Goal: Transaction & Acquisition: Purchase product/service

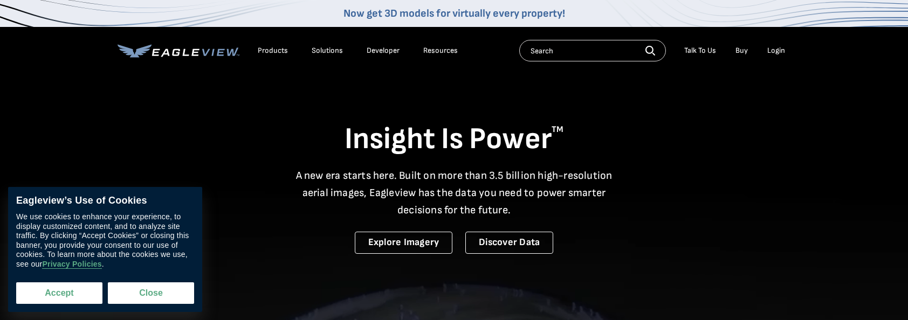
click at [74, 302] on button "Accept" at bounding box center [59, 293] width 86 height 22
checkbox input "true"
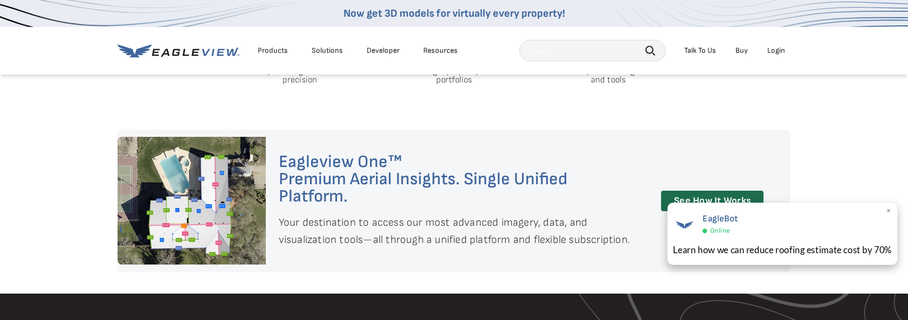
scroll to position [755, 0]
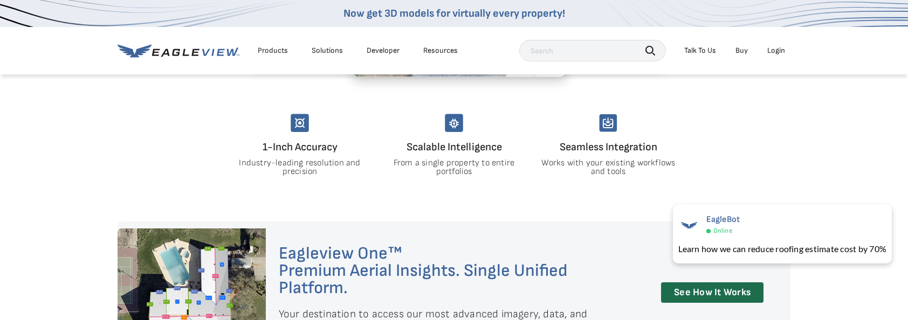
click at [736, 50] on link "Buy" at bounding box center [741, 51] width 12 height 10
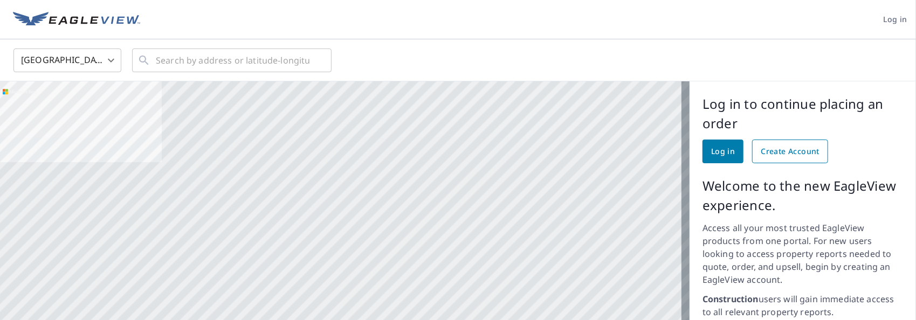
click at [786, 153] on span "Create Account" at bounding box center [790, 151] width 59 height 13
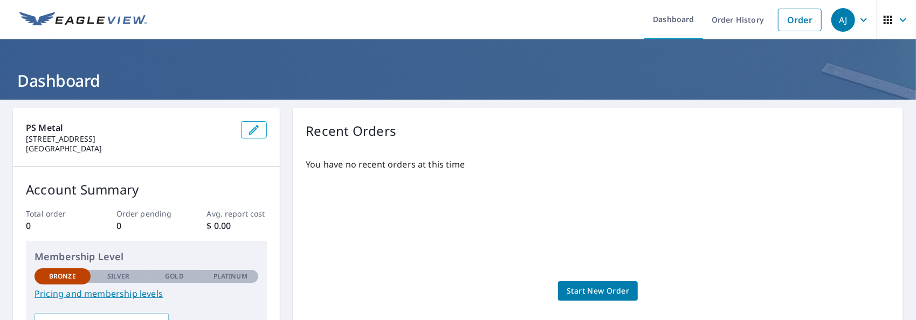
click at [616, 286] on span "Start New Order" at bounding box center [598, 291] width 63 height 13
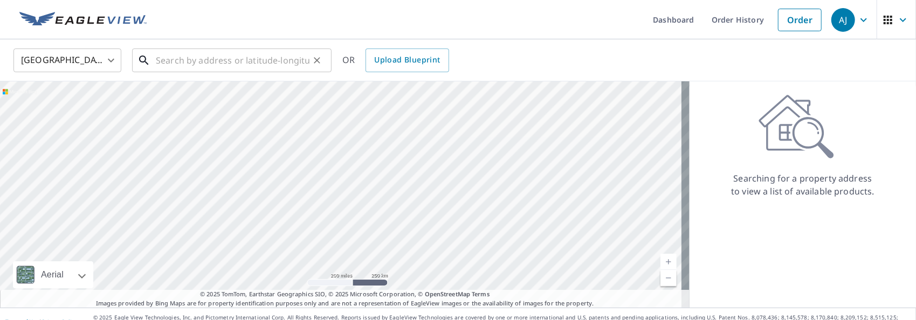
click at [238, 66] on input "text" at bounding box center [233, 60] width 154 height 30
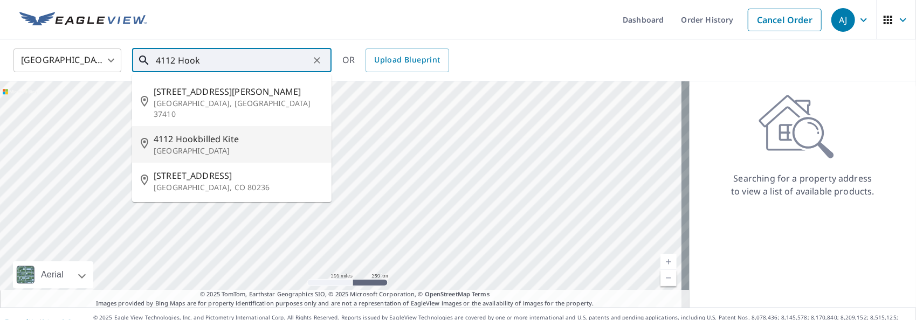
click at [220, 133] on span "4112 Hookbilled Kite" at bounding box center [238, 139] width 169 height 13
type input "[STREET_ADDRESS]"
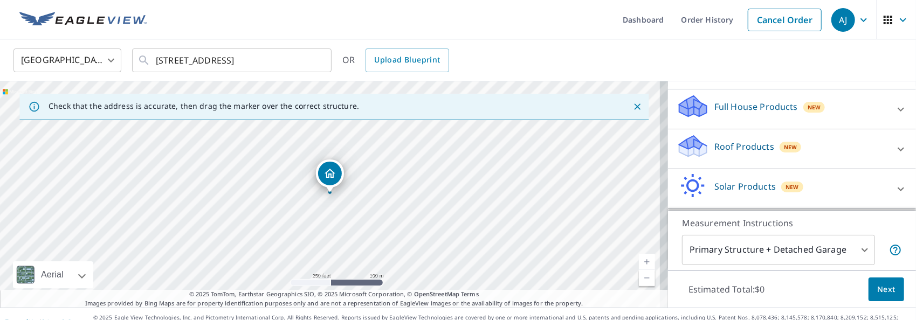
scroll to position [108, 0]
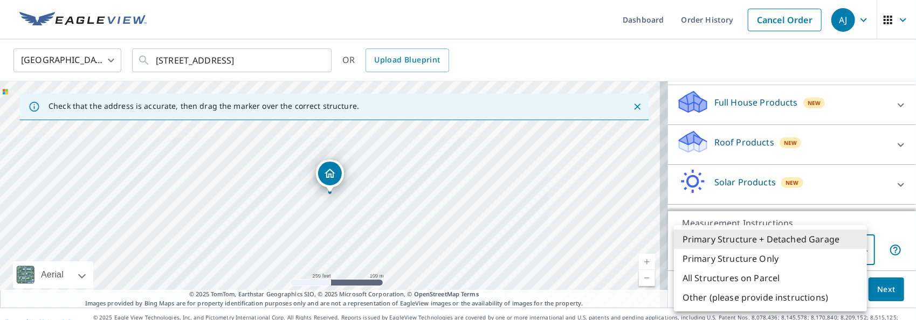
click at [816, 245] on body "[PERSON_NAME] [PERSON_NAME] Dashboard Order History Cancel Order AJ [GEOGRAPHIC…" at bounding box center [458, 160] width 916 height 320
click at [765, 241] on li "Primary Structure + Detached Garage" at bounding box center [770, 239] width 193 height 19
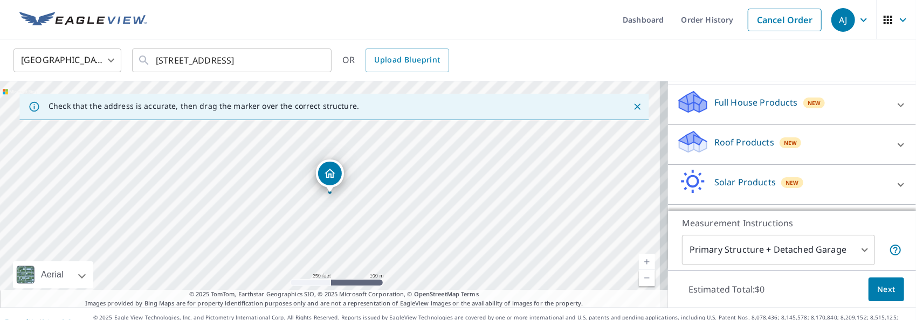
click at [740, 154] on div "Roof Products New" at bounding box center [781, 144] width 211 height 31
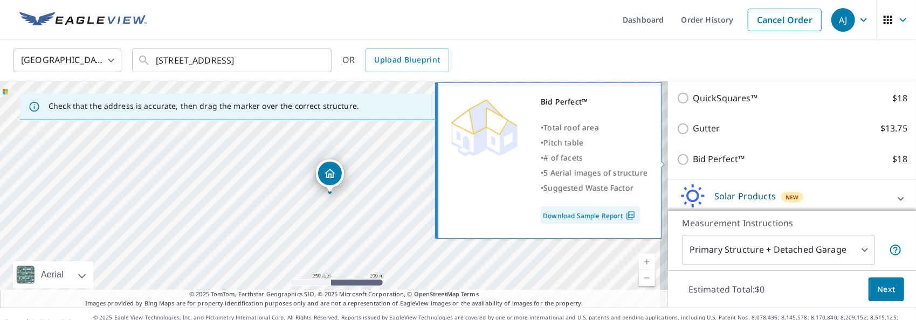
scroll to position [162, 0]
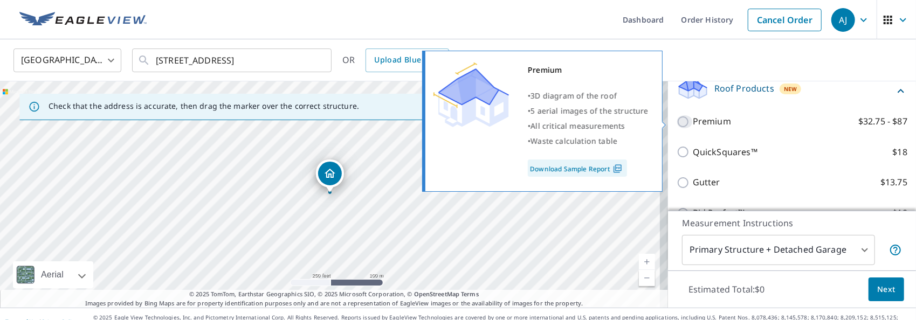
click at [676, 116] on input "Premium $32.75 - $87" at bounding box center [684, 121] width 16 height 13
checkbox input "true"
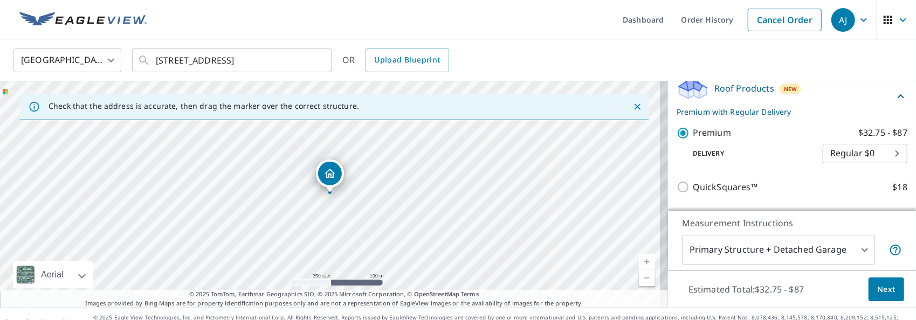
click at [848, 157] on body "[PERSON_NAME] [PERSON_NAME] Dashboard Order History Cancel Order AJ [GEOGRAPHIC…" at bounding box center [458, 160] width 916 height 320
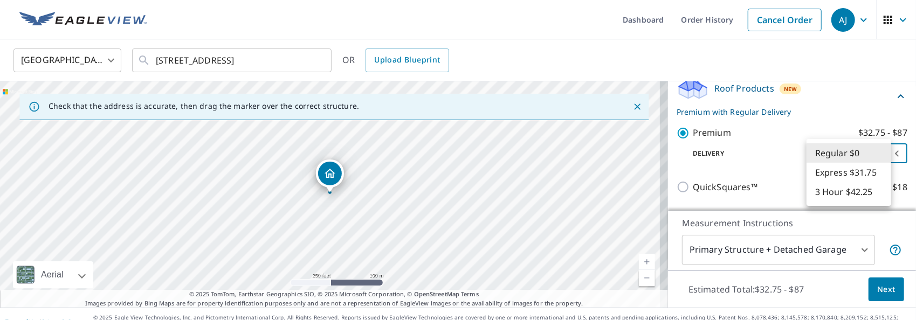
click at [848, 157] on li "Regular $0" at bounding box center [848, 152] width 85 height 19
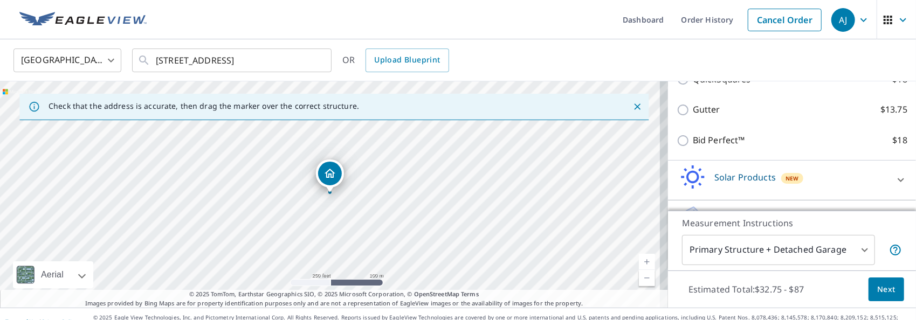
scroll to position [299, 0]
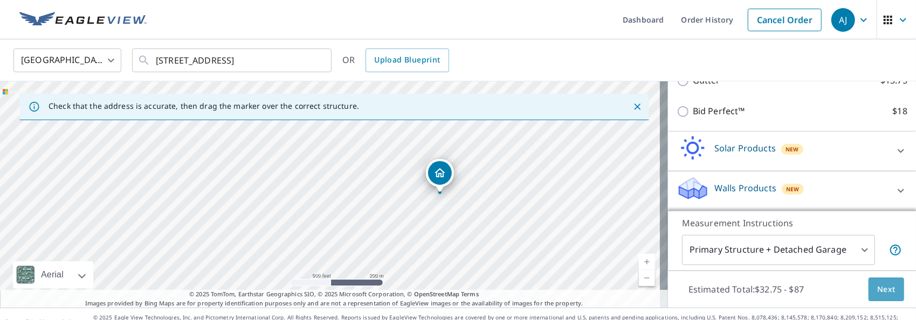
click at [868, 289] on button "Next" at bounding box center [886, 290] width 36 height 24
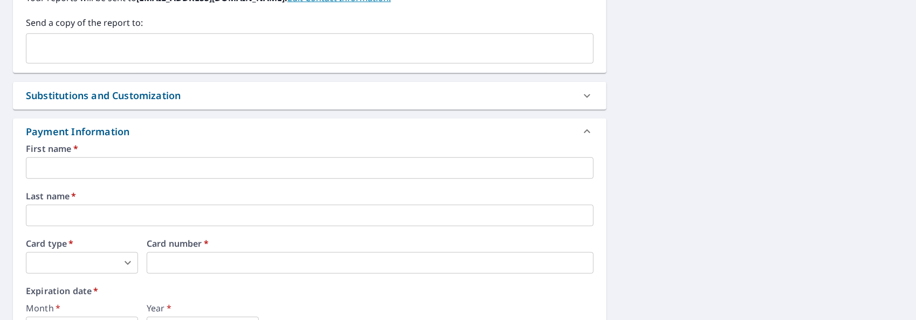
scroll to position [485, 0]
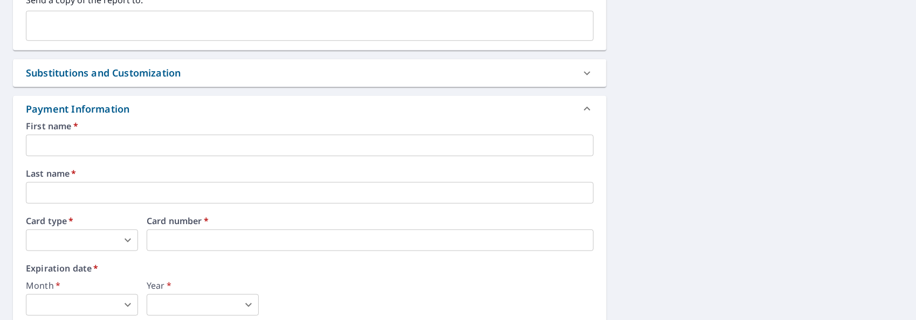
click at [170, 141] on input "text" at bounding box center [310, 146] width 568 height 22
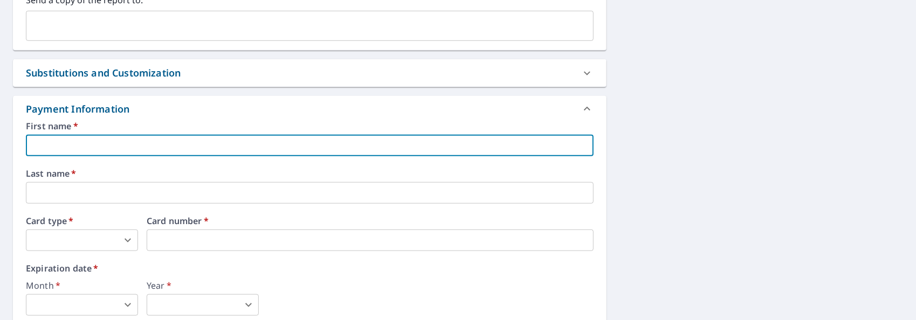
type input "[PERSON_NAME]"
type input "[EMAIL_ADDRESS][DOMAIN_NAME]"
type input "[PERSON_NAME]"
click at [107, 242] on body "[PERSON_NAME] [PERSON_NAME] Dashboard Order History Cancel Order AJ Dashboard /…" at bounding box center [458, 160] width 916 height 320
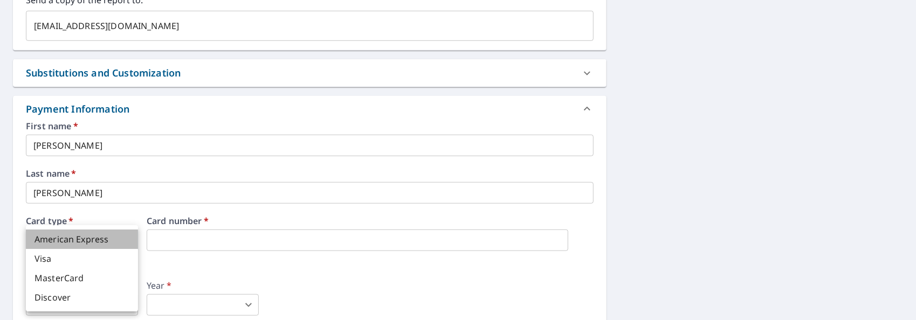
click at [98, 240] on li "American Express" at bounding box center [82, 239] width 112 height 19
type input "1"
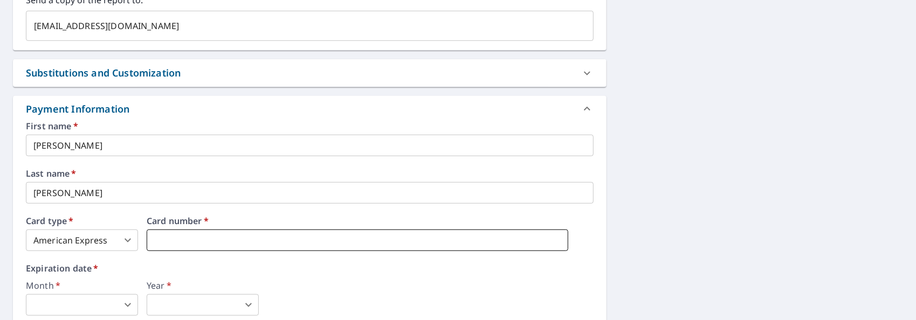
scroll to position [539, 0]
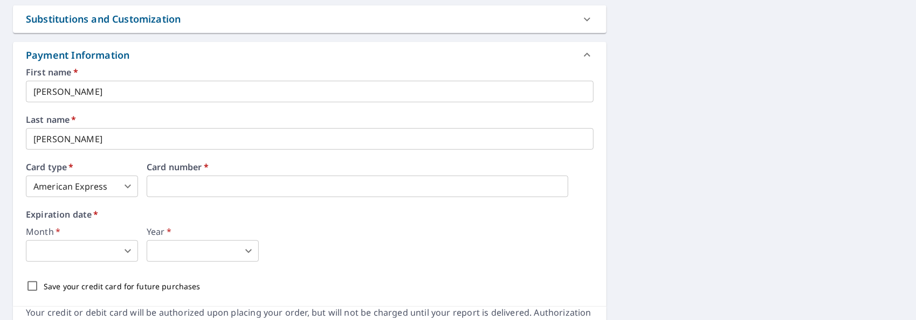
click at [123, 255] on body "[PERSON_NAME] [PERSON_NAME] Dashboard Order History Cancel Order AJ Dashboard /…" at bounding box center [458, 160] width 916 height 320
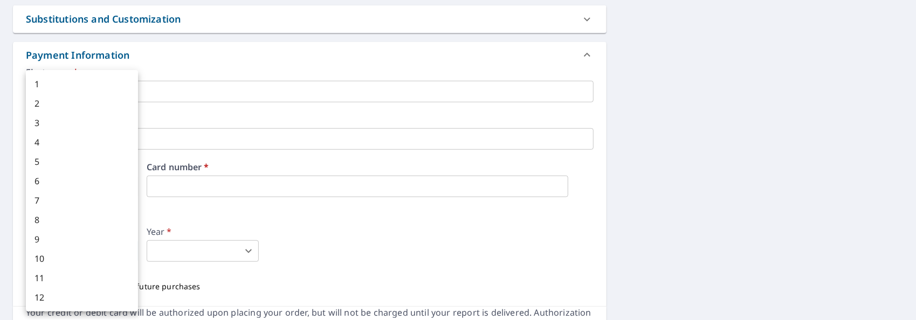
click at [46, 161] on li "5" at bounding box center [82, 161] width 112 height 19
type input "5"
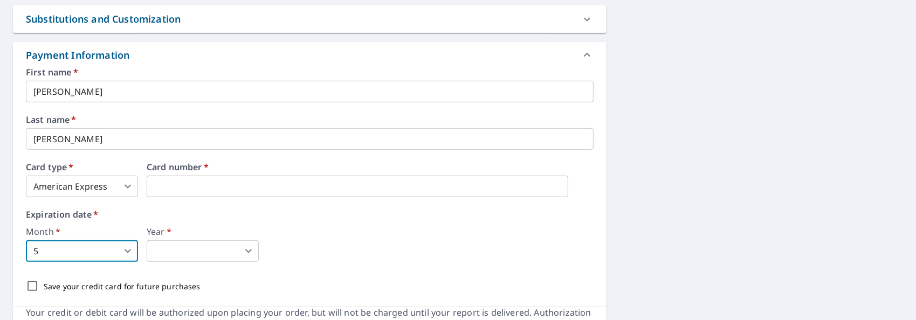
click at [187, 261] on body "[PERSON_NAME] [PERSON_NAME] Dashboard Order History Cancel Order AJ Dashboard /…" at bounding box center [458, 160] width 916 height 320
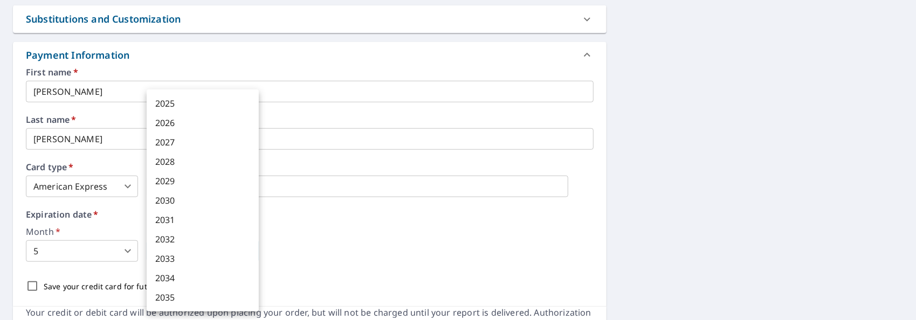
click at [175, 199] on li "2030" at bounding box center [203, 200] width 112 height 19
type input "2030"
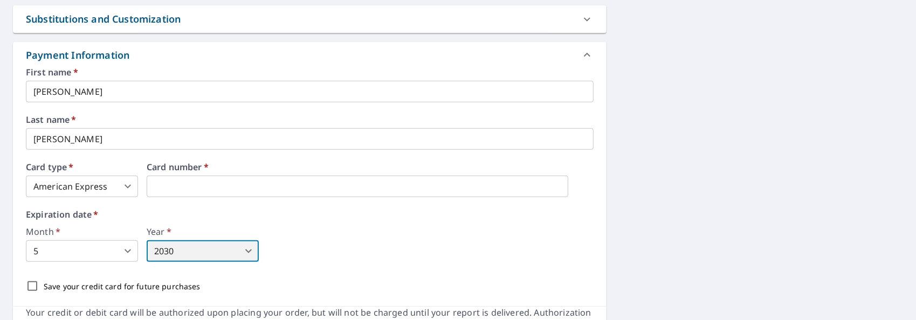
scroll to position [593, 0]
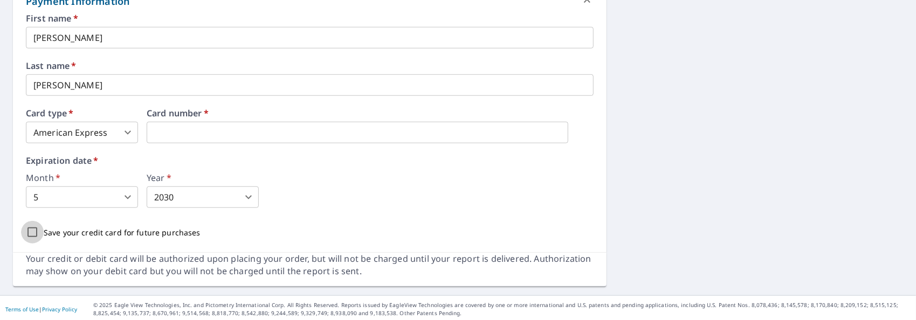
click at [31, 226] on input "Save your credit card for future purchases" at bounding box center [32, 232] width 23 height 23
checkbox input "true"
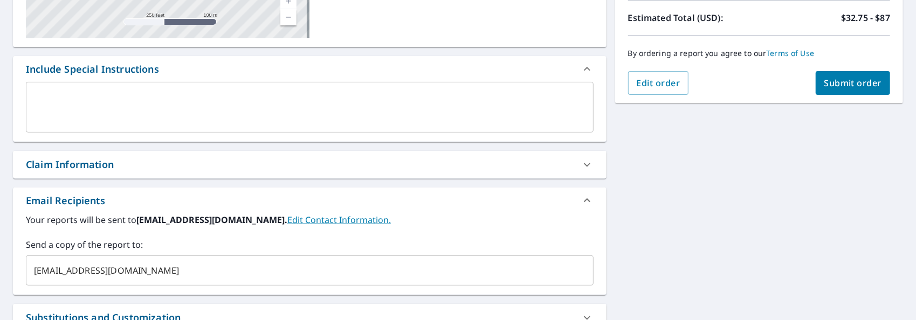
scroll to position [216, 0]
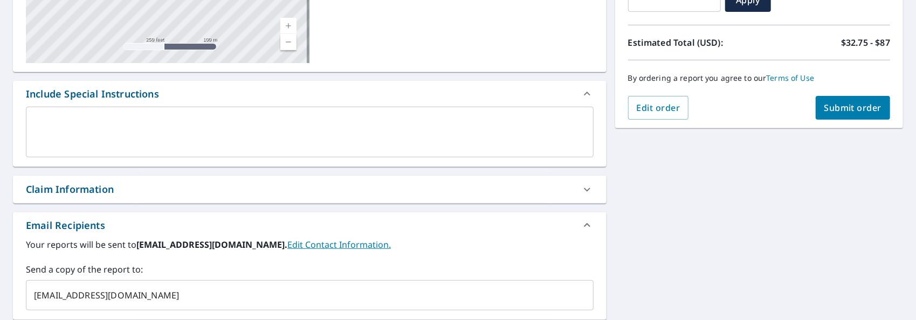
click at [859, 113] on span "Submit order" at bounding box center [853, 108] width 58 height 12
